Goal: Navigation & Orientation: Find specific page/section

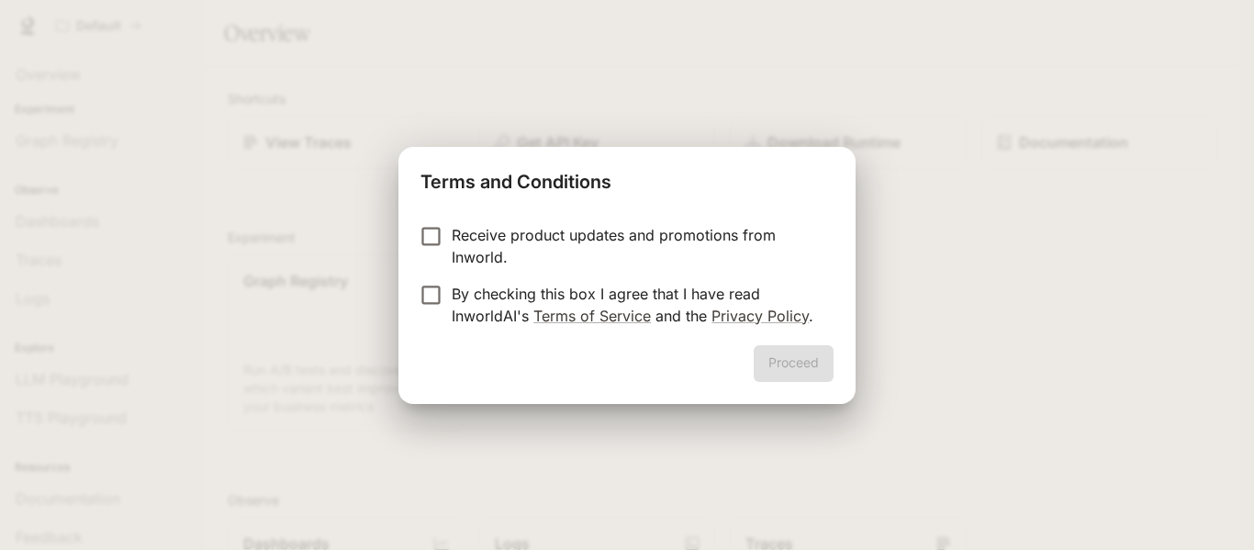
click at [430, 253] on label "Receive product updates and promotions from Inworld." at bounding box center [614, 246] width 409 height 44
click at [804, 355] on button "Proceed" at bounding box center [794, 363] width 80 height 37
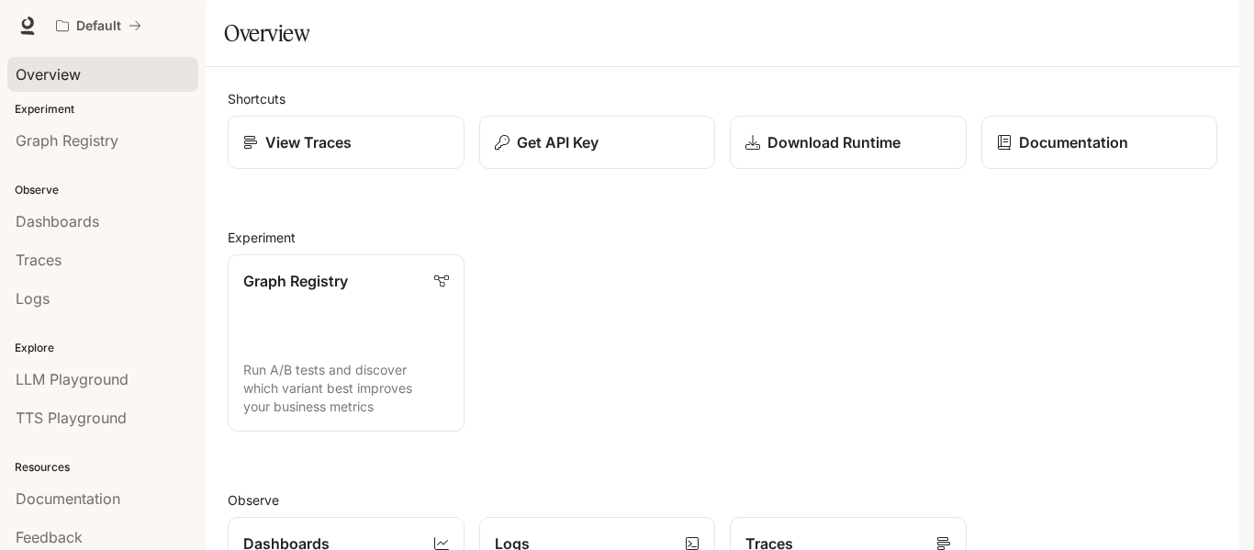
click at [102, 58] on link "Overview" at bounding box center [102, 74] width 191 height 35
click at [70, 142] on span "Graph Registry" at bounding box center [67, 140] width 103 height 22
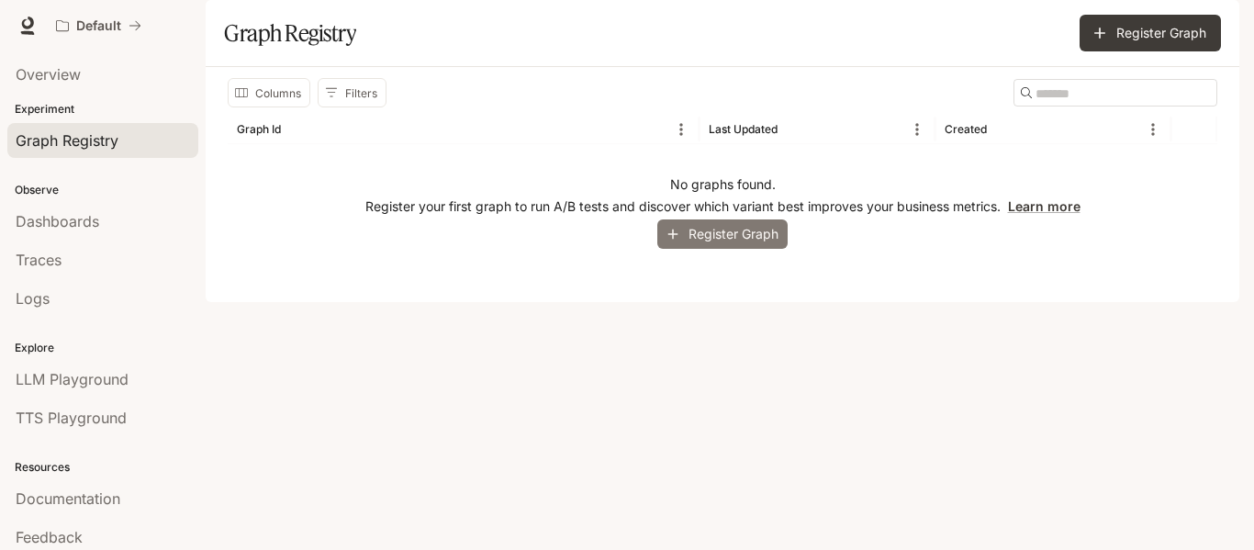
click at [718, 250] on button "Register Graph" at bounding box center [723, 234] width 130 height 30
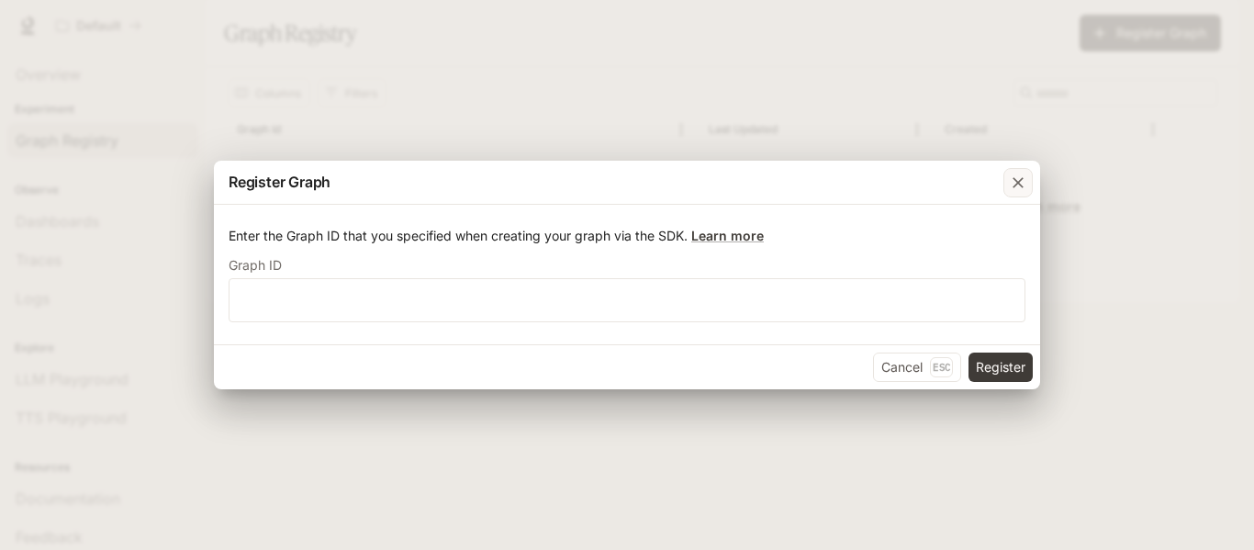
click at [1020, 190] on icon "button" at bounding box center [1018, 183] width 18 height 18
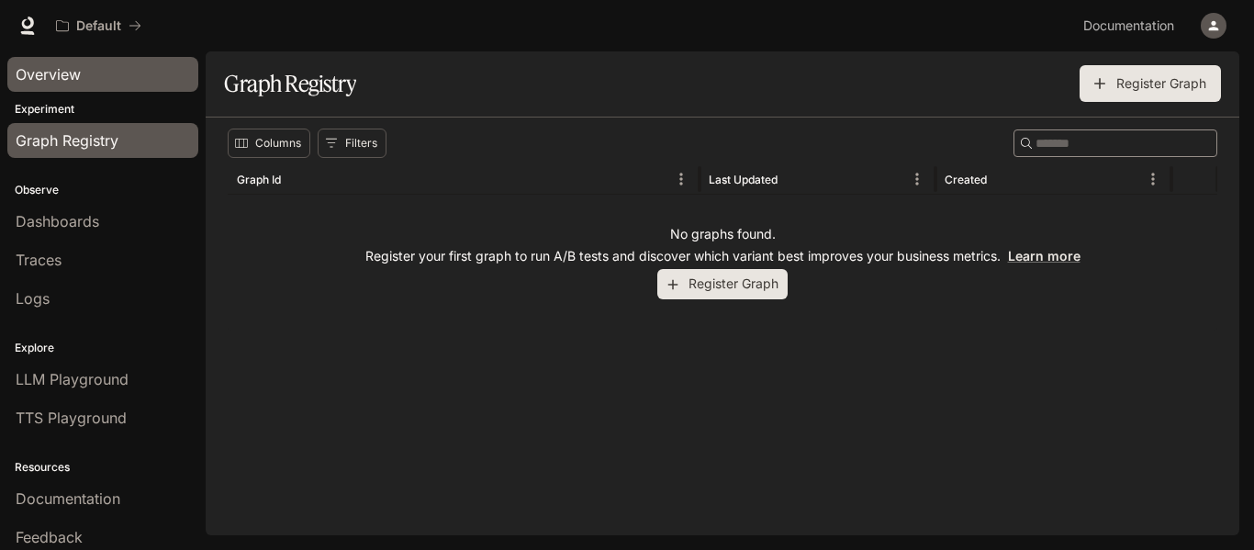
click at [70, 84] on span "Overview" at bounding box center [48, 74] width 65 height 22
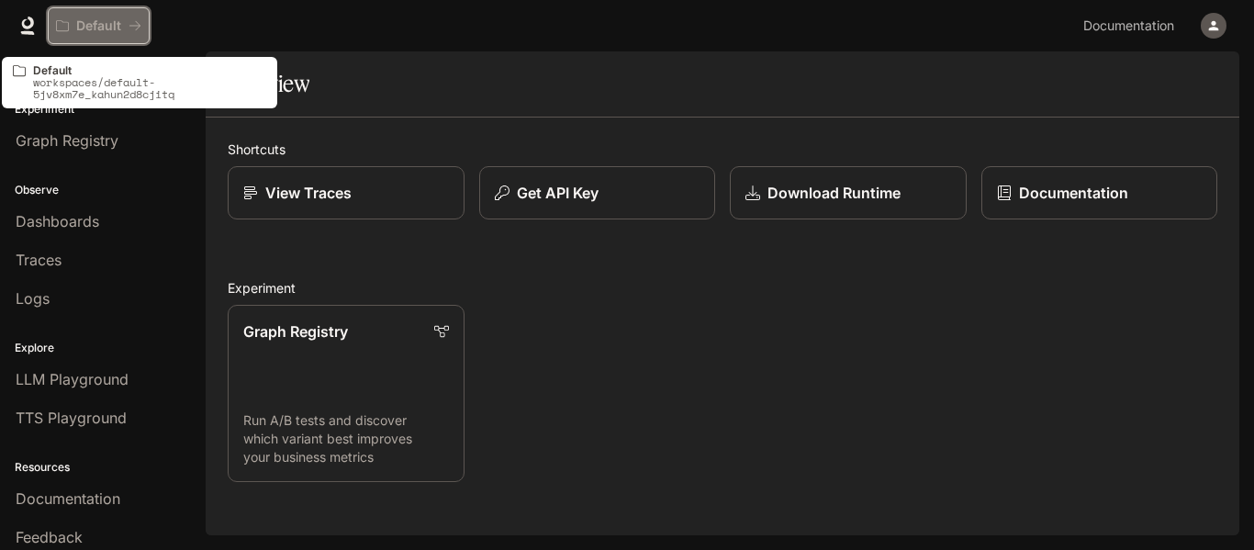
click at [117, 19] on p "Default" at bounding box center [98, 26] width 45 height 16
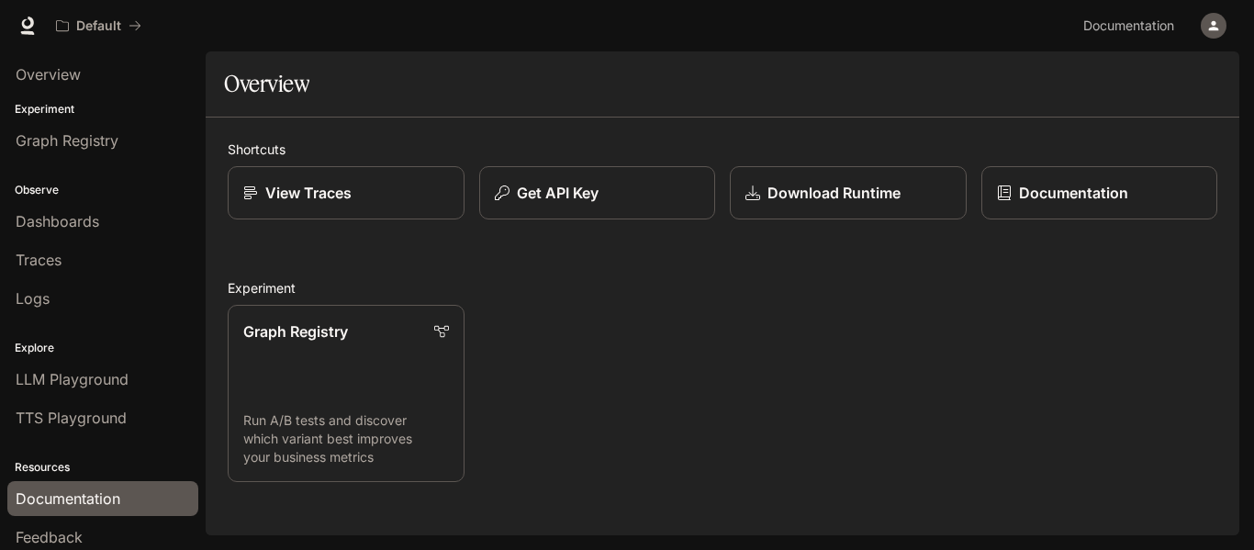
click at [64, 489] on span "Documentation" at bounding box center [68, 499] width 105 height 22
